Goal: Check status: Check status

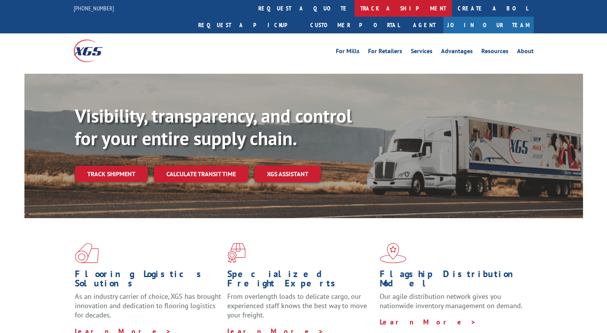
click at [354, 7] on link "track a shipment" at bounding box center [402, 8] width 97 height 17
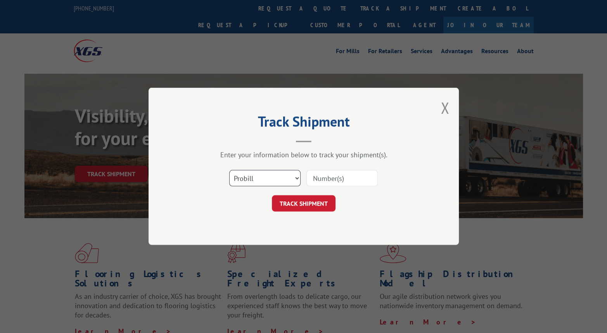
click at [282, 179] on select "Select category... Probill BOL PO" at bounding box center [264, 178] width 71 height 16
select select "bol"
click at [229, 170] on select "Select category... Probill BOL PO" at bounding box center [264, 178] width 71 height 16
click at [336, 166] on div "Select category... Probill BOL PO" at bounding box center [303, 179] width 233 height 26
click at [330, 182] on input at bounding box center [341, 178] width 71 height 16
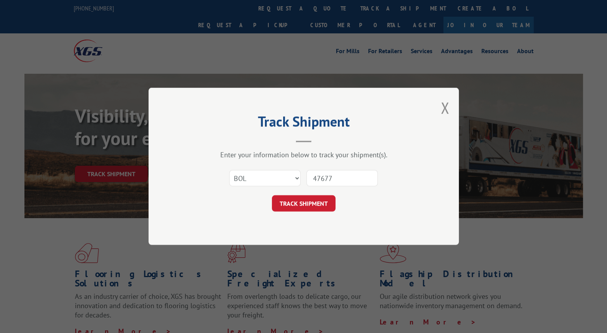
type input "476770"
click button "TRACK SHIPMENT" at bounding box center [304, 203] width 64 height 16
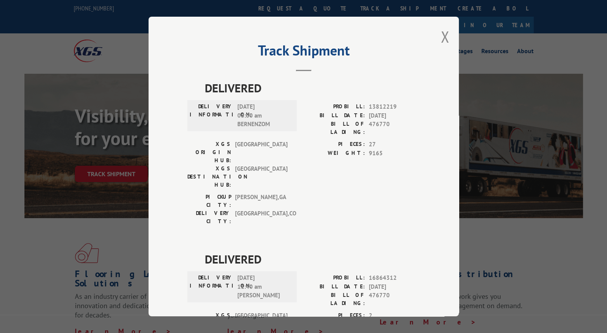
click at [436, 36] on div "Track Shipment DELIVERED DELIVERY INFORMATION: [DATE] 08:00 am BERNENZOM PROBIL…" at bounding box center [303, 166] width 310 height 299
click at [440, 37] on button "Close modal" at bounding box center [444, 36] width 9 height 21
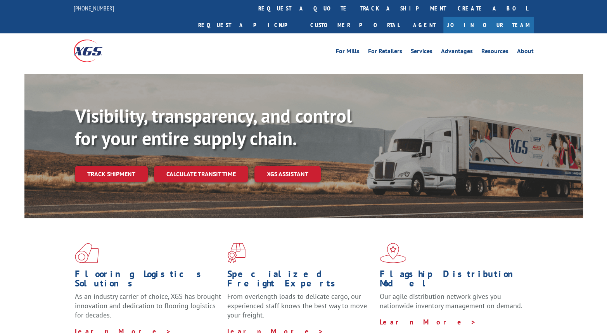
click at [374, 105] on div "Visibility, transparency, and control for your entire supply chain. Track shipm…" at bounding box center [329, 159] width 508 height 108
